Goal: Transaction & Acquisition: Subscribe to service/newsletter

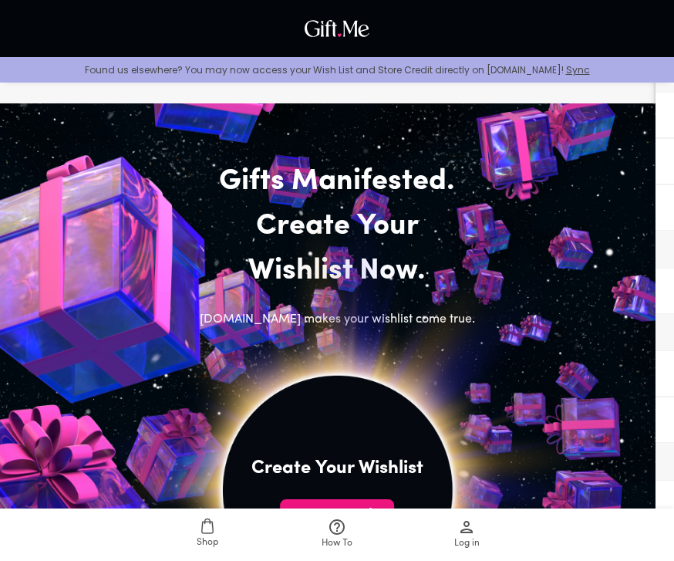
scroll to position [22, 0]
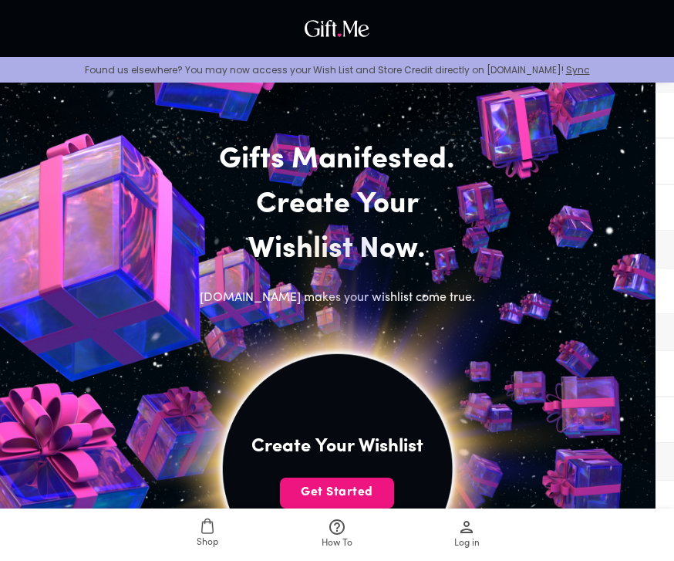
click at [366, 482] on button "Get Started" at bounding box center [337, 493] width 114 height 31
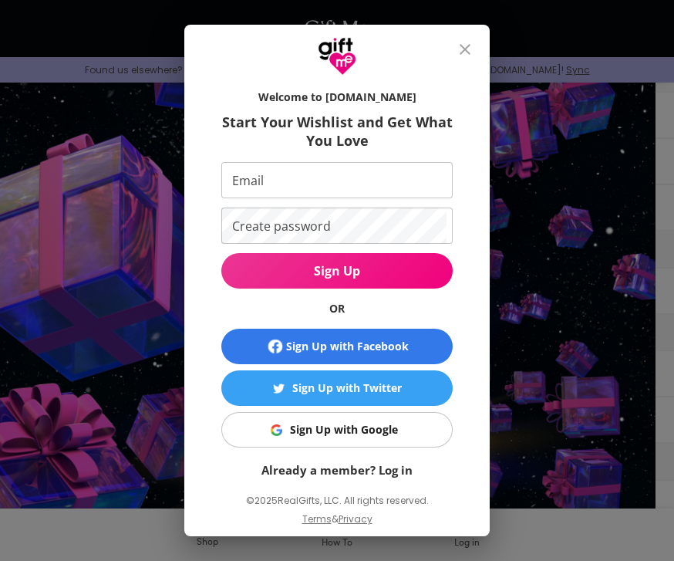
click at [384, 181] on input "Email" at bounding box center [333, 180] width 225 height 36
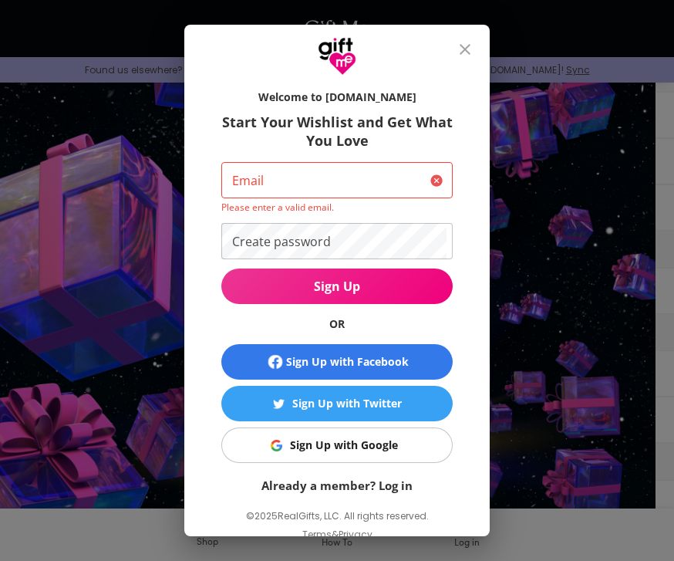
click at [398, 198] on input "Email" at bounding box center [322, 180] width 203 height 36
click at [623, 172] on div "Welcome to [DOMAIN_NAME] Start Your Wishlist and Get What You Love Email Email …" at bounding box center [337, 280] width 674 height 561
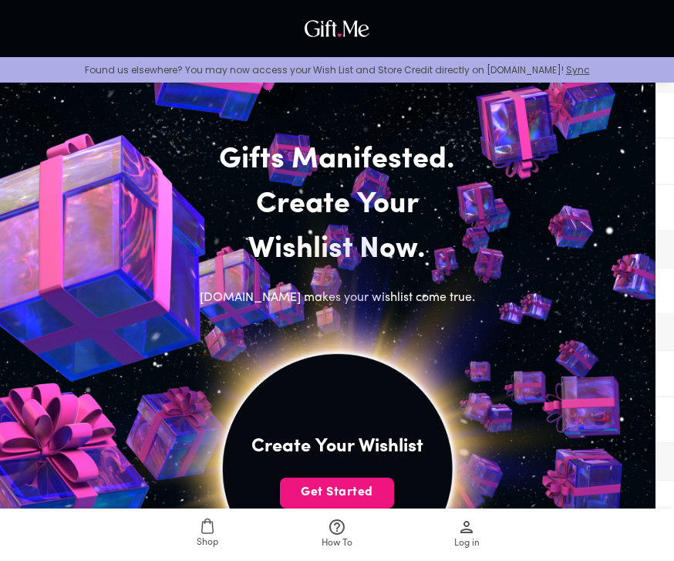
click at [357, 490] on span "Get Started" at bounding box center [337, 492] width 114 height 17
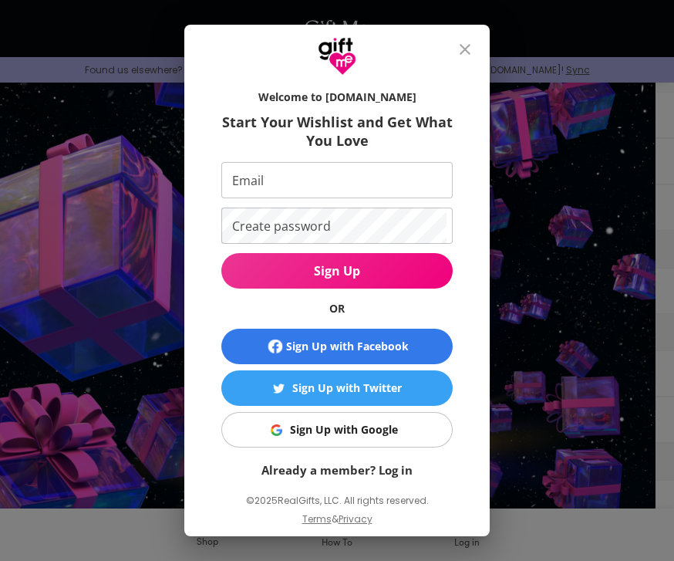
click at [392, 198] on input "Email" at bounding box center [333, 180] width 225 height 36
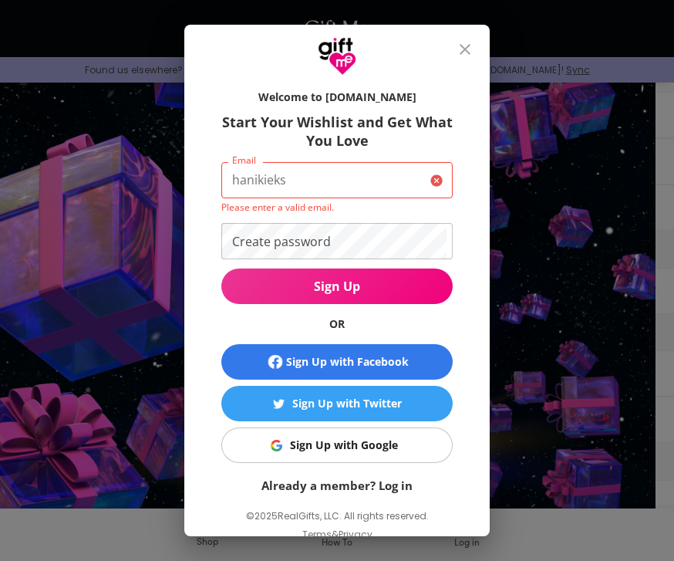
click at [404, 188] on input "hanikieks" at bounding box center [322, 180] width 203 height 36
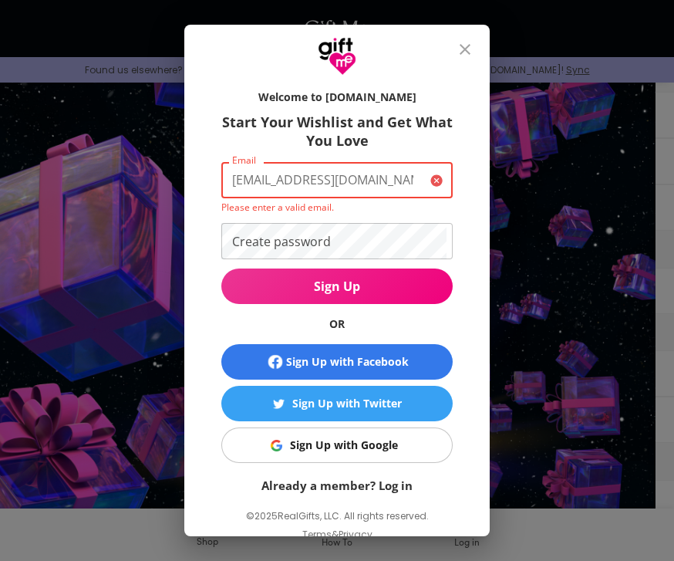
type input "[EMAIL_ADDRESS][DOMAIN_NAME]"
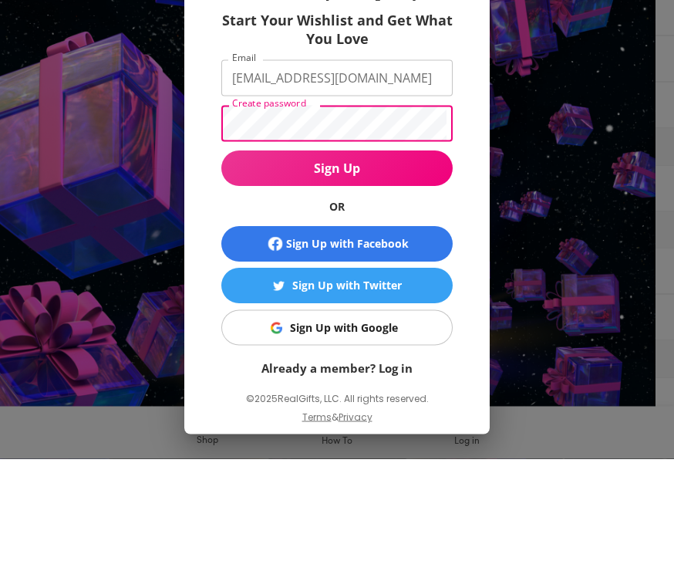
click at [397, 262] on span "Sign Up" at bounding box center [337, 270] width 232 height 17
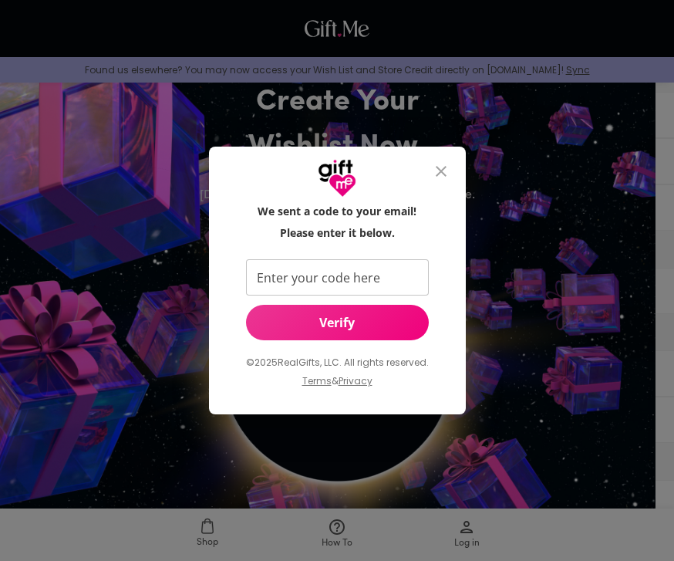
click at [385, 296] on input "Enter your code here" at bounding box center [334, 277] width 177 height 36
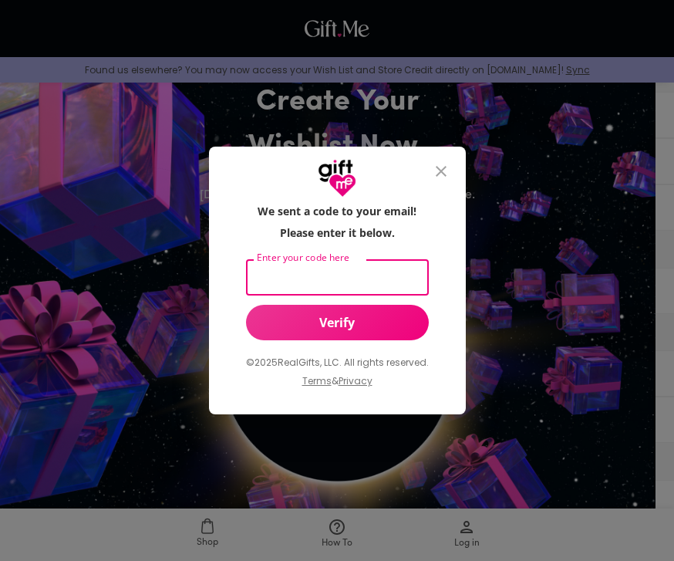
scroll to position [123, 0]
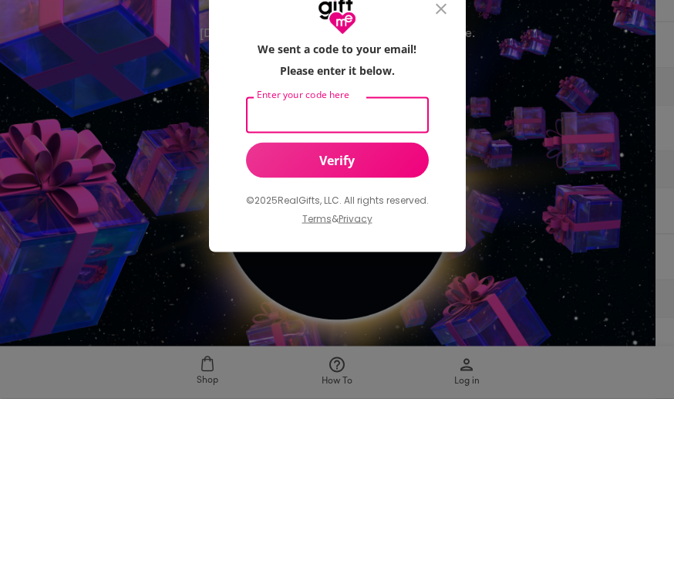
type input "W"
type input "289727"
click at [392, 314] on span "Verify" at bounding box center [337, 322] width 183 height 17
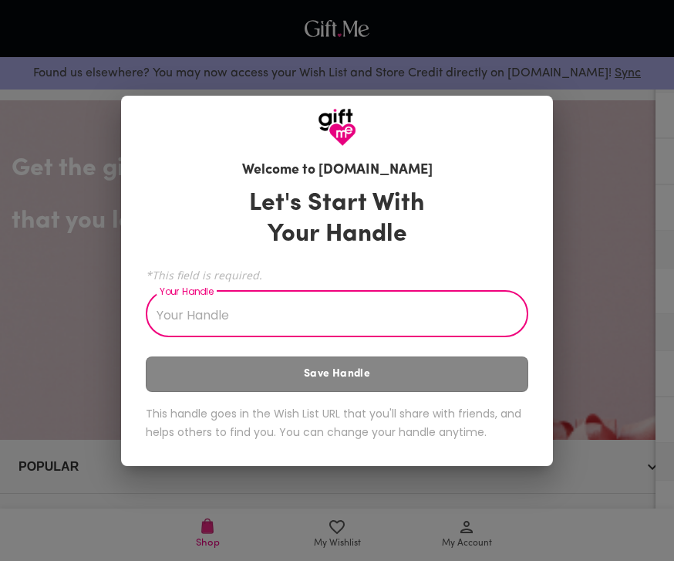
click at [465, 324] on input "Your Handle" at bounding box center [329, 315] width 366 height 43
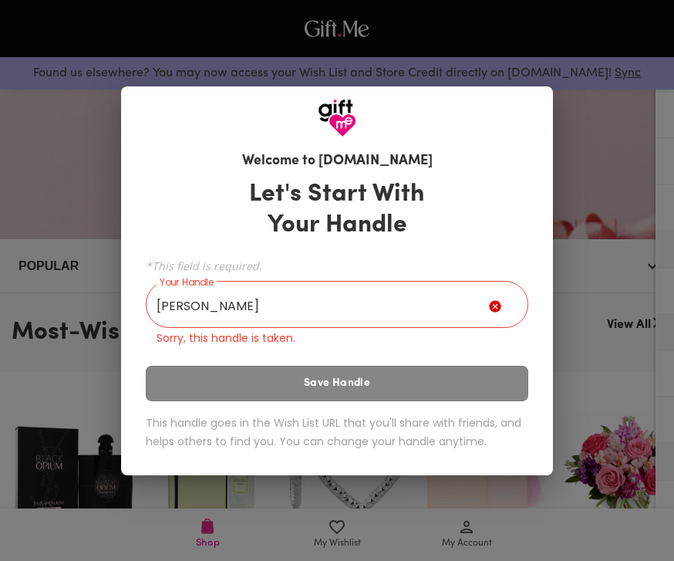
click at [446, 312] on input "Han" at bounding box center [317, 306] width 343 height 43
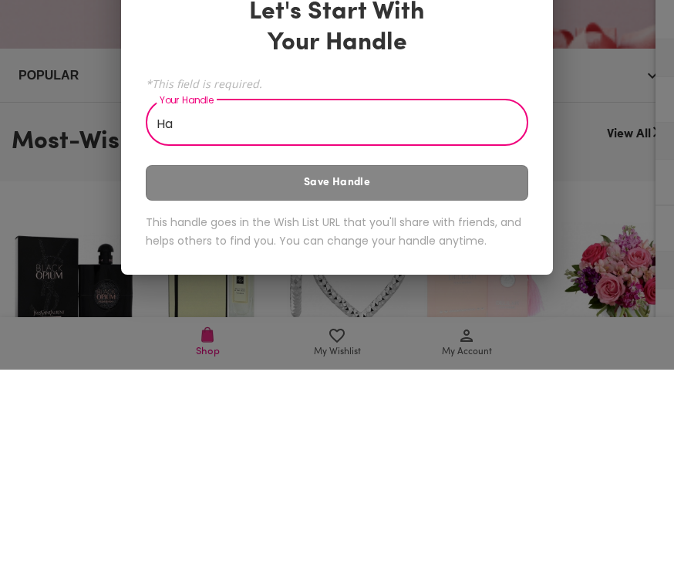
type input "H"
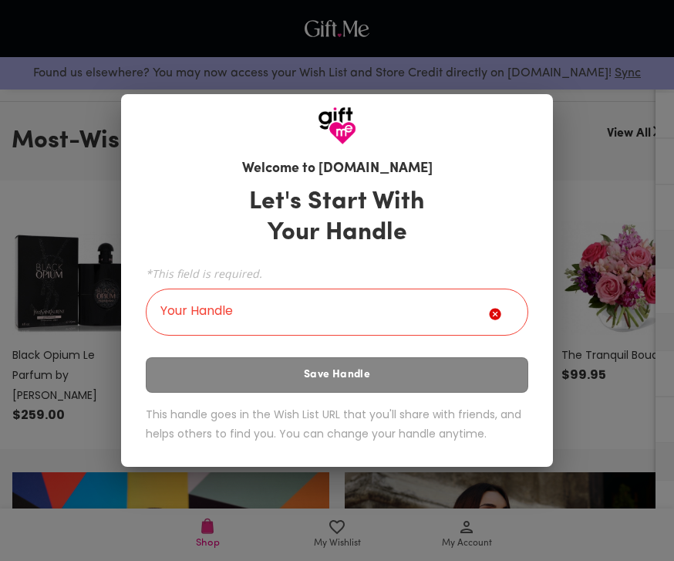
scroll to position [391, 0]
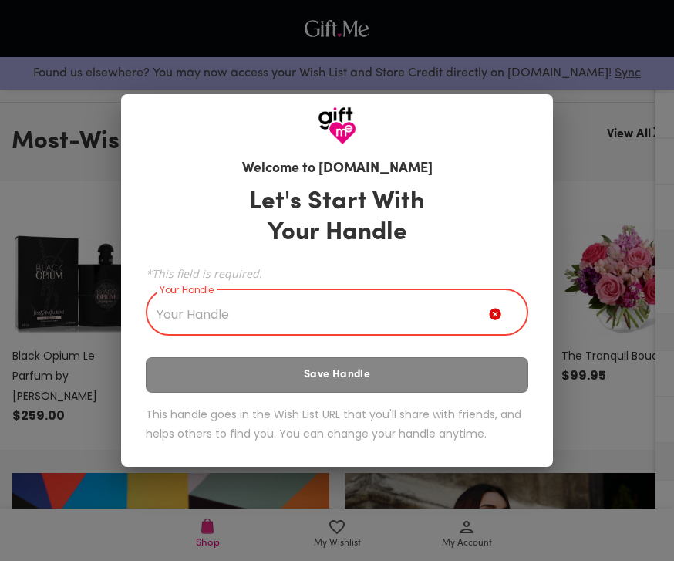
click at [664, 220] on div "Welcome to Gift.me Let's Start With Your Handle *This field is required. Your H…" at bounding box center [337, 280] width 674 height 561
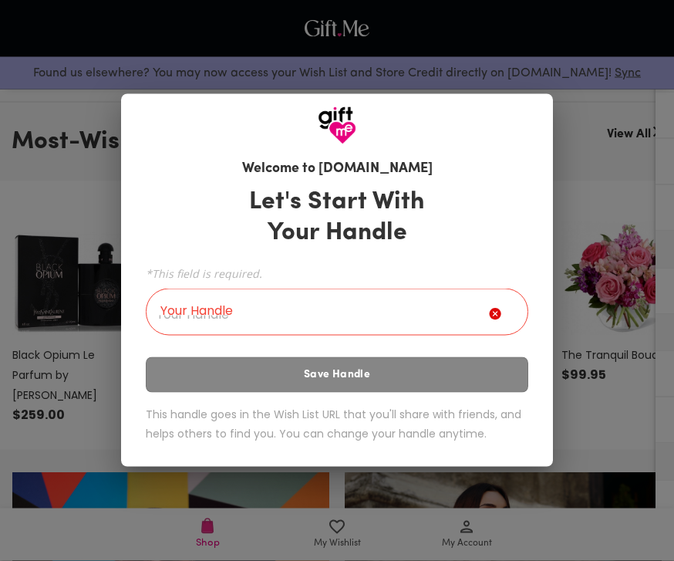
scroll to position [392, 0]
click at [569, 258] on div "Welcome to Gift.me Let's Start With Your Handle *This field is required. Your H…" at bounding box center [337, 280] width 674 height 561
